Goal: Find specific page/section: Find specific page/section

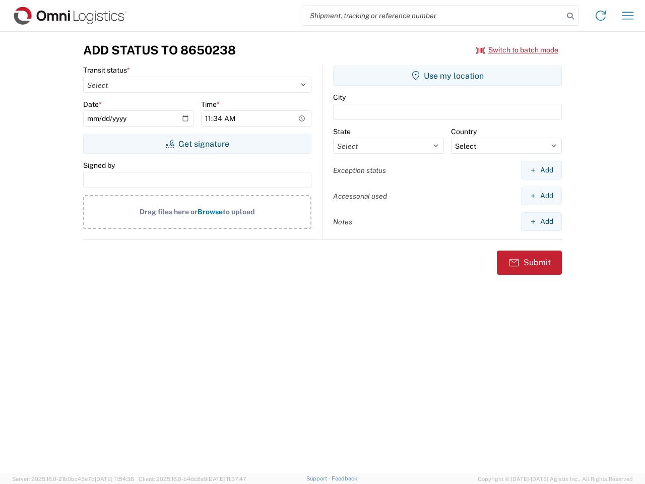
click at [433, 16] on input "search" at bounding box center [432, 15] width 261 height 19
click at [570, 16] on icon at bounding box center [570, 16] width 14 height 14
click at [600, 16] on icon at bounding box center [600, 16] width 16 height 16
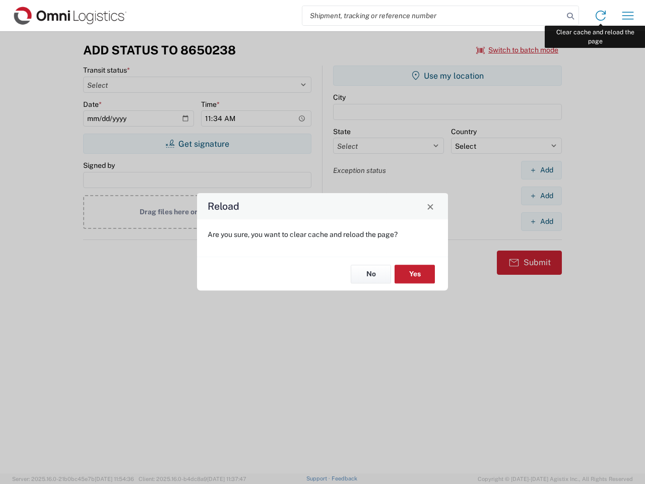
click at [628, 16] on div "Reload Are you sure, you want to clear cache and reload the page? No Yes" at bounding box center [322, 242] width 645 height 484
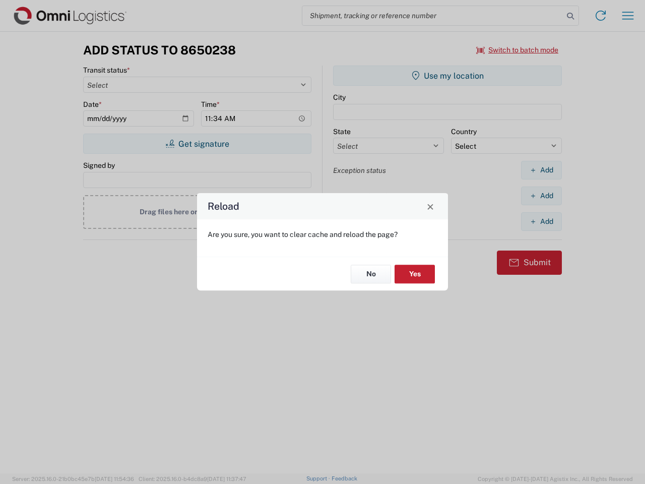
click at [517, 50] on div "Reload Are you sure, you want to clear cache and reload the page? No Yes" at bounding box center [322, 242] width 645 height 484
click at [197, 144] on div "Reload Are you sure, you want to clear cache and reload the page? No Yes" at bounding box center [322, 242] width 645 height 484
click at [447, 76] on div "Reload Are you sure, you want to clear cache and reload the page? No Yes" at bounding box center [322, 242] width 645 height 484
click at [541, 170] on div "Reload Are you sure, you want to clear cache and reload the page? No Yes" at bounding box center [322, 242] width 645 height 484
click at [541, 195] on div "Reload Are you sure, you want to clear cache and reload the page? No Yes" at bounding box center [322, 242] width 645 height 484
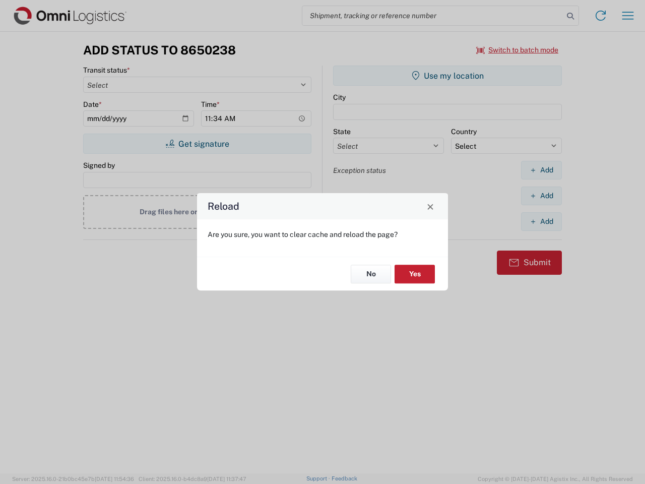
click at [541, 221] on div "Reload Are you sure, you want to clear cache and reload the page? No Yes" at bounding box center [322, 242] width 645 height 484
